Goal: Navigation & Orientation: Find specific page/section

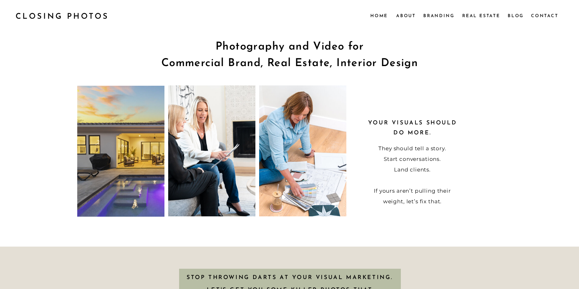
drag, startPoint x: 459, startPoint y: 59, endPoint x: 481, endPoint y: 42, distance: 28.2
click at [459, 59] on h1 "Photography and Video for Commercial Brand, Real Estate, Interior Design" at bounding box center [290, 56] width 374 height 35
click at [476, 17] on nav "Real Estate" at bounding box center [481, 15] width 39 height 7
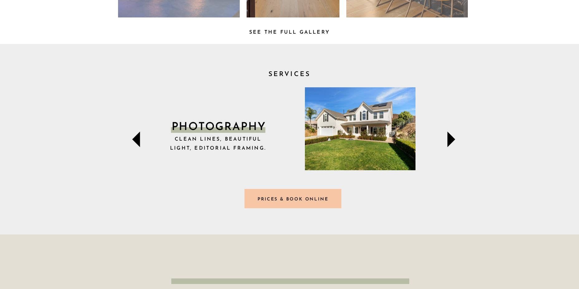
scroll to position [187, 0]
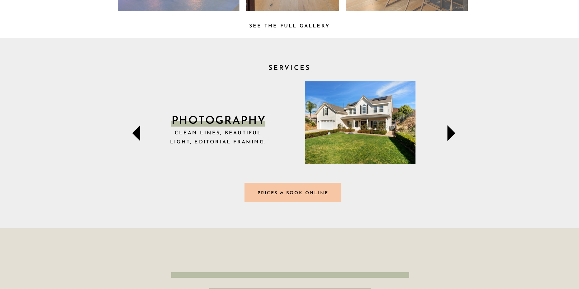
click at [448, 132] on icon at bounding box center [451, 133] width 8 height 16
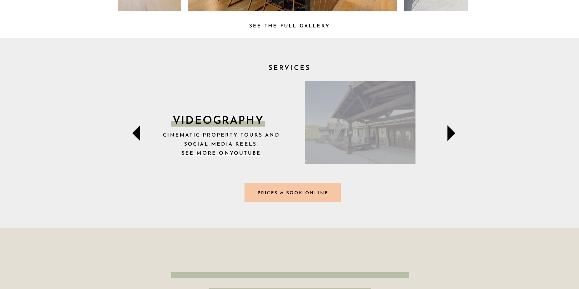
click at [448, 132] on icon at bounding box center [451, 133] width 8 height 16
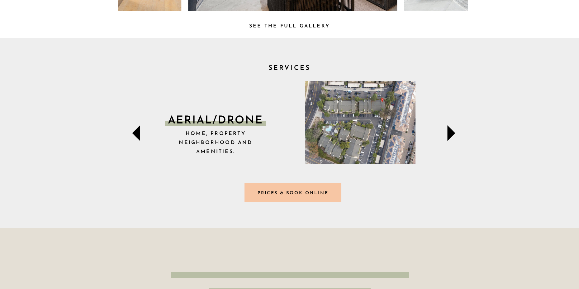
click at [448, 132] on icon at bounding box center [451, 133] width 8 height 16
